Goal: Task Accomplishment & Management: Use online tool/utility

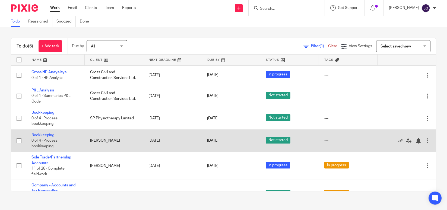
scroll to position [17, 0]
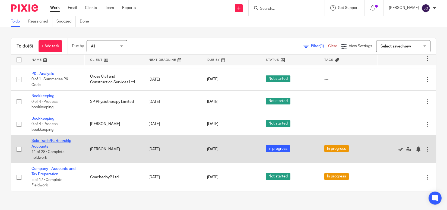
click at [44, 142] on link "Sole Trade/Partnership Accounts" at bounding box center [51, 143] width 40 height 9
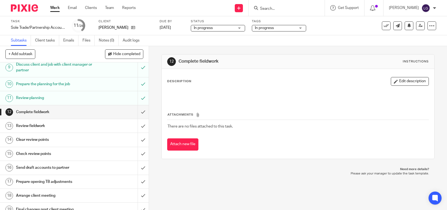
scroll to position [54, 0]
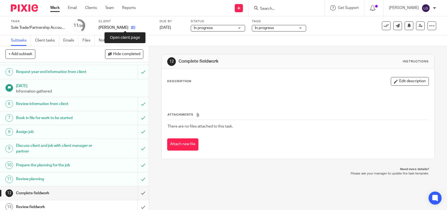
click at [131, 29] on icon at bounding box center [133, 28] width 4 height 4
